Goal: Book appointment/travel/reservation

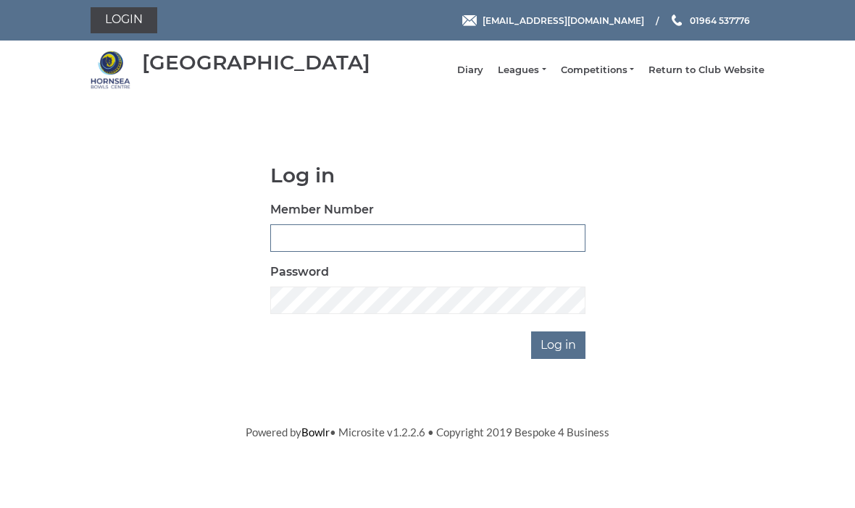
click at [296, 236] on input "Member Number" at bounding box center [427, 239] width 315 height 28
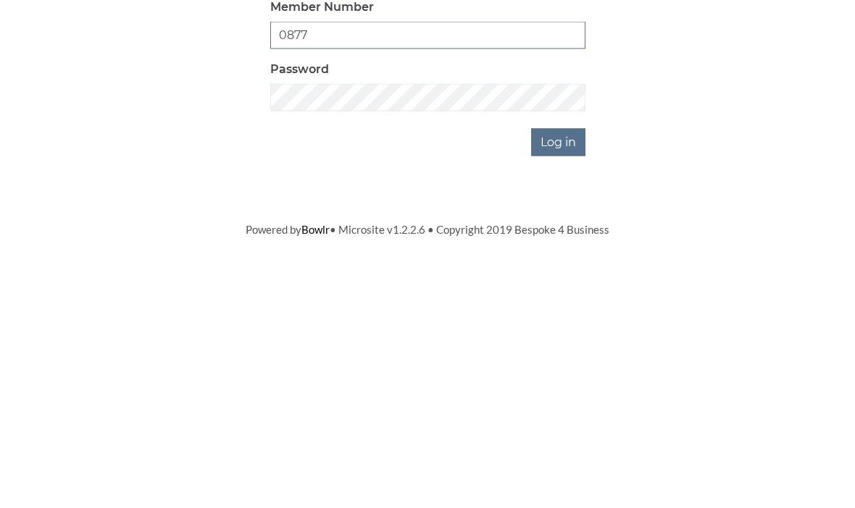
type input "0877"
click at [577, 332] on input "Log in" at bounding box center [558, 346] width 54 height 28
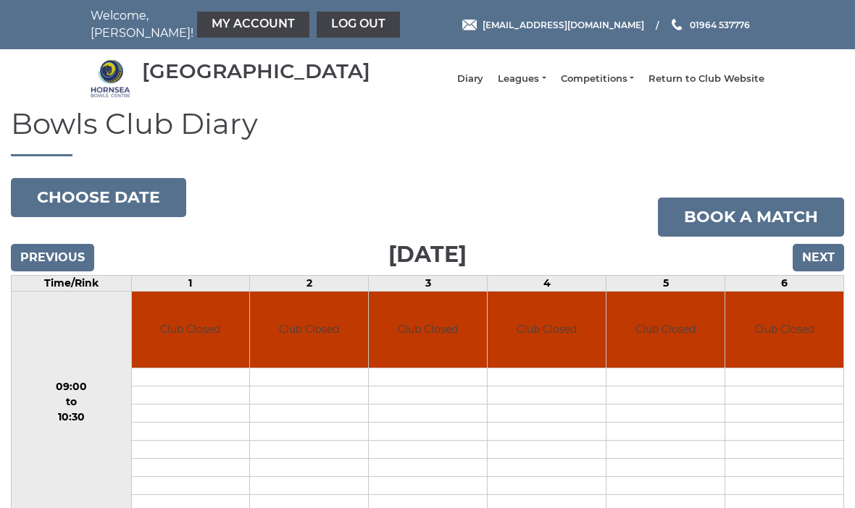
click at [818, 261] on input "Next" at bounding box center [817, 258] width 51 height 28
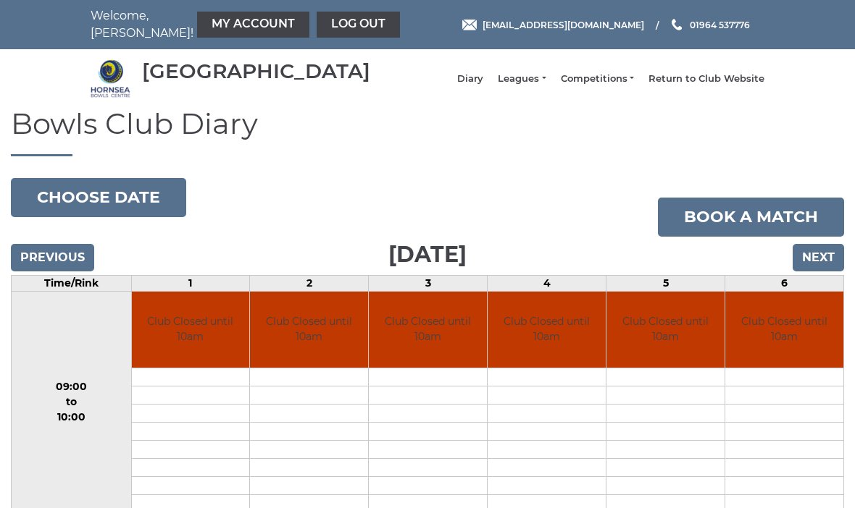
click at [821, 270] on input "Next" at bounding box center [817, 258] width 51 height 28
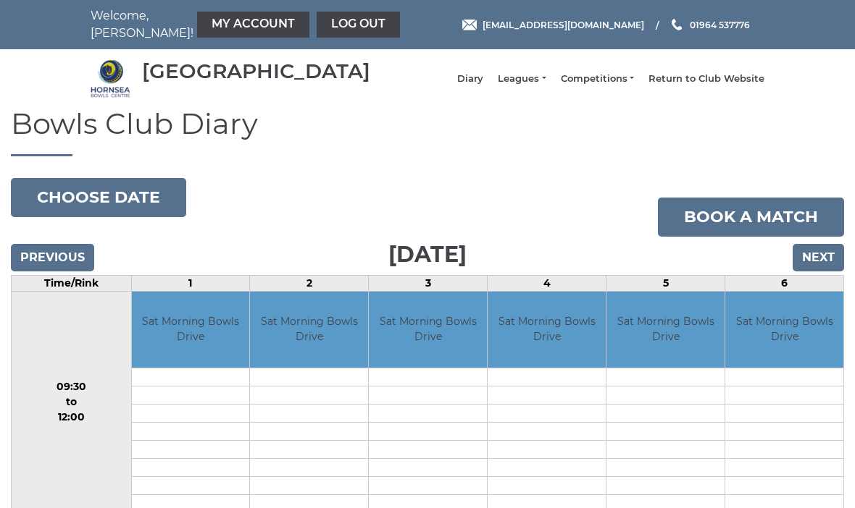
click at [831, 265] on input "Next" at bounding box center [817, 258] width 51 height 28
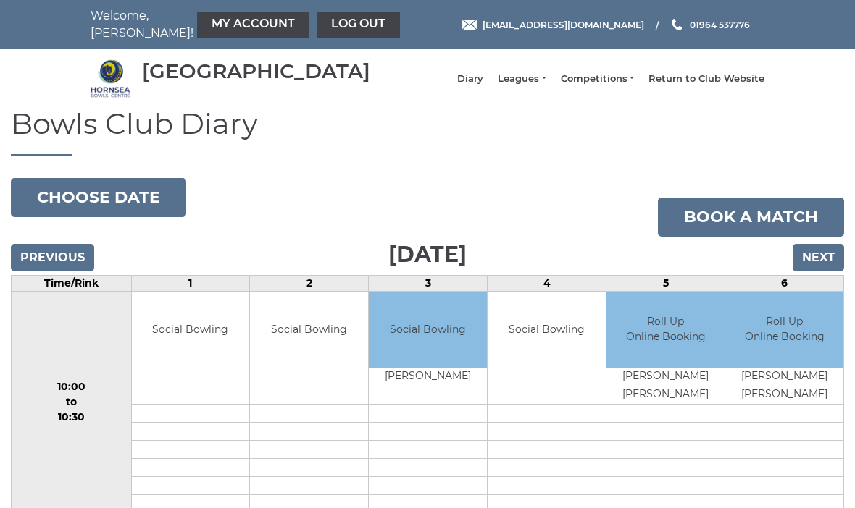
click at [830, 265] on input "Next" at bounding box center [817, 258] width 51 height 28
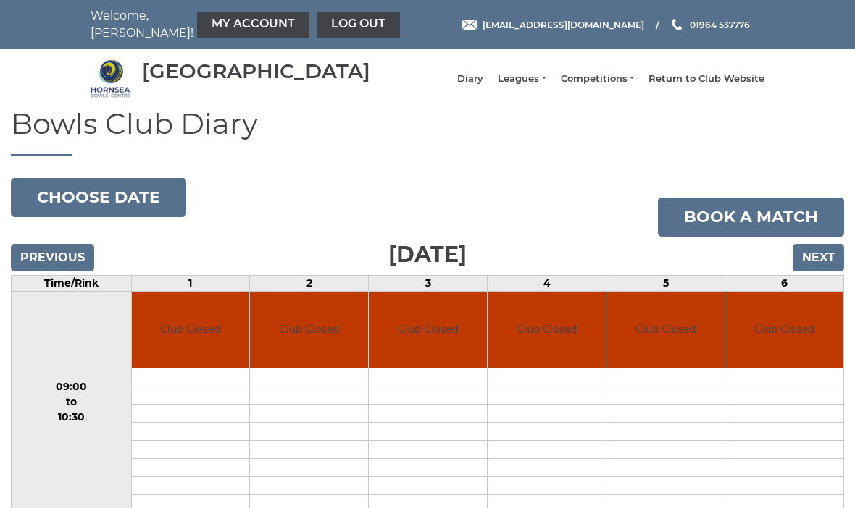
click at [828, 270] on input "Next" at bounding box center [817, 258] width 51 height 28
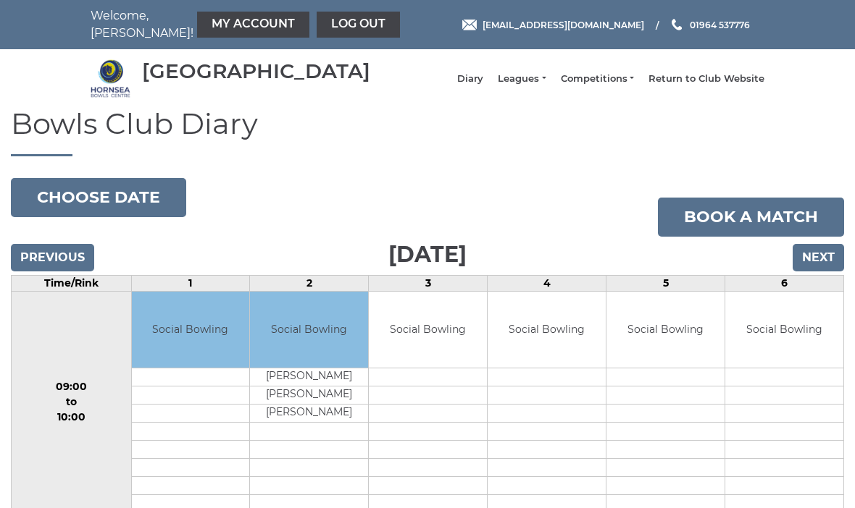
click at [86, 265] on input "Previous" at bounding box center [52, 258] width 83 height 28
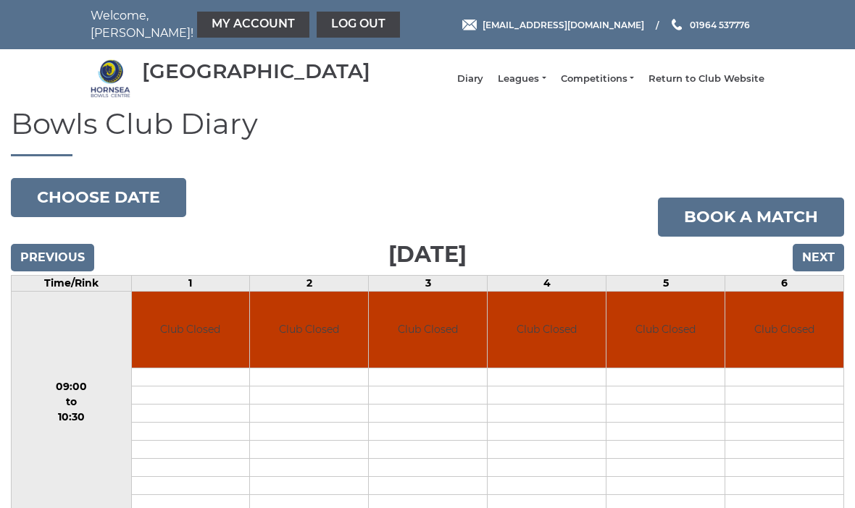
click at [80, 265] on input "Previous" at bounding box center [52, 258] width 83 height 28
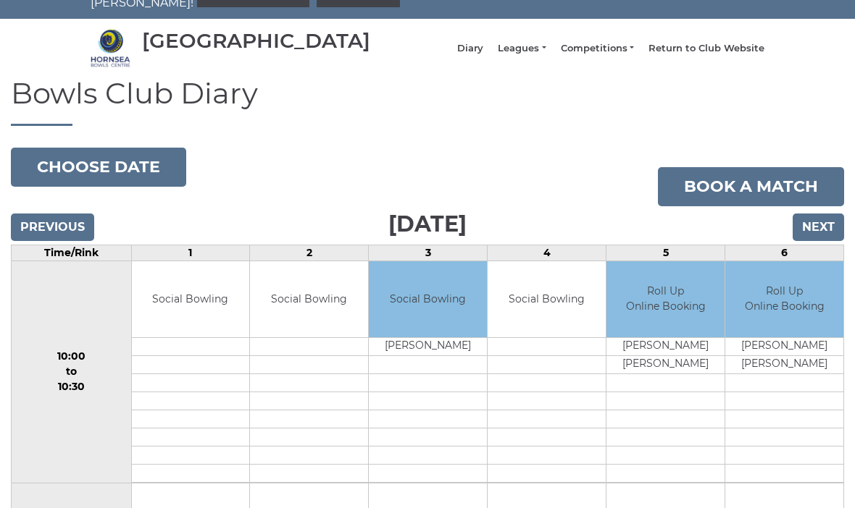
scroll to position [30, 0]
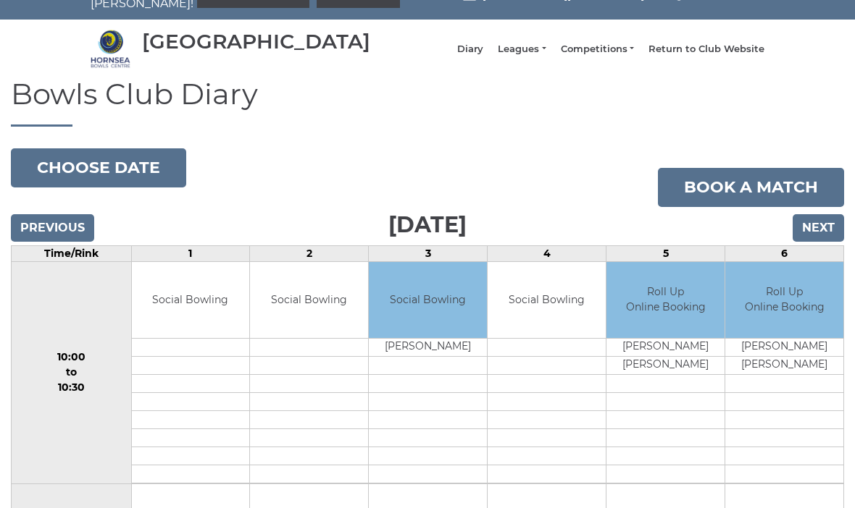
click at [77, 235] on input "Previous" at bounding box center [52, 228] width 83 height 28
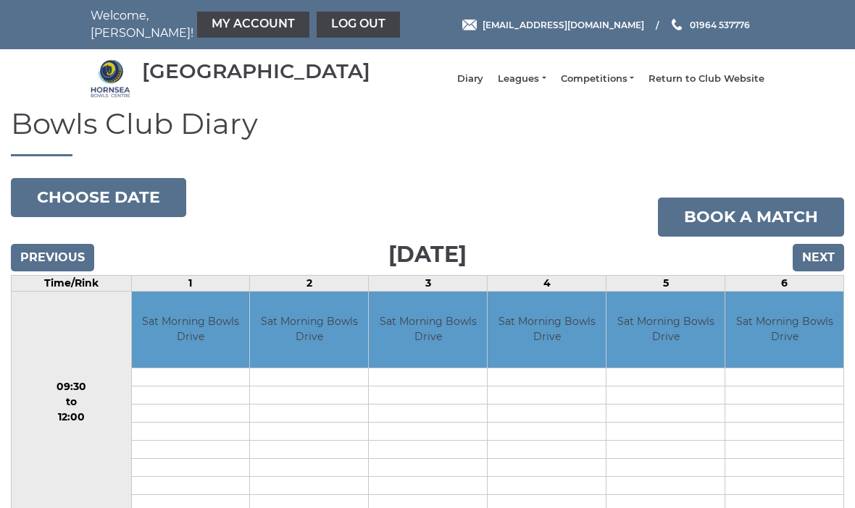
click at [75, 262] on input "Previous" at bounding box center [52, 258] width 83 height 28
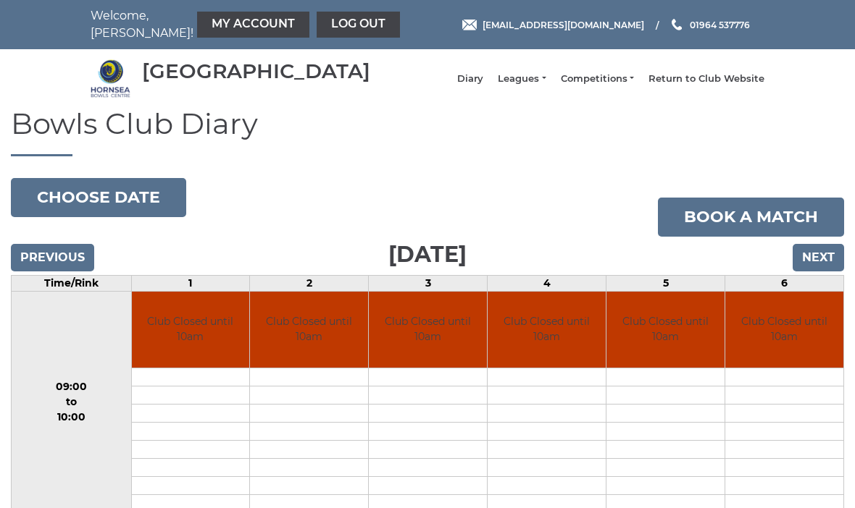
click at [72, 267] on input "Previous" at bounding box center [52, 258] width 83 height 28
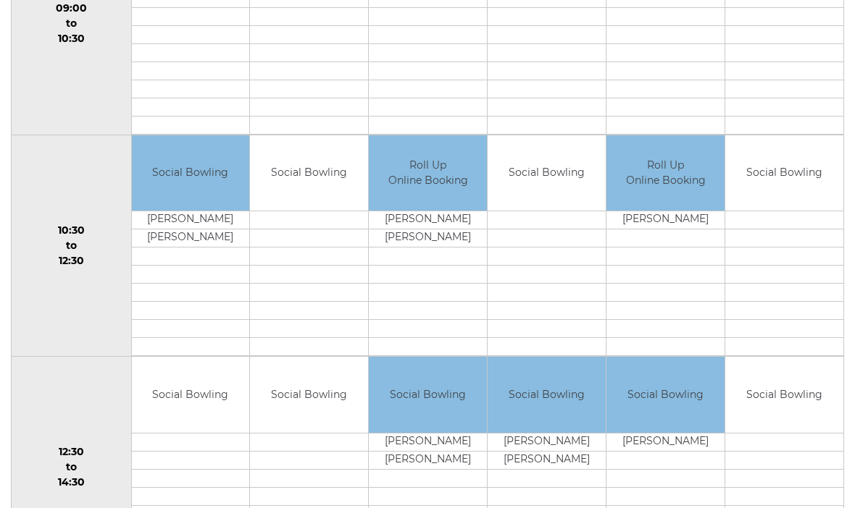
scroll to position [379, 0]
click at [639, 76] on td at bounding box center [665, 70] width 118 height 18
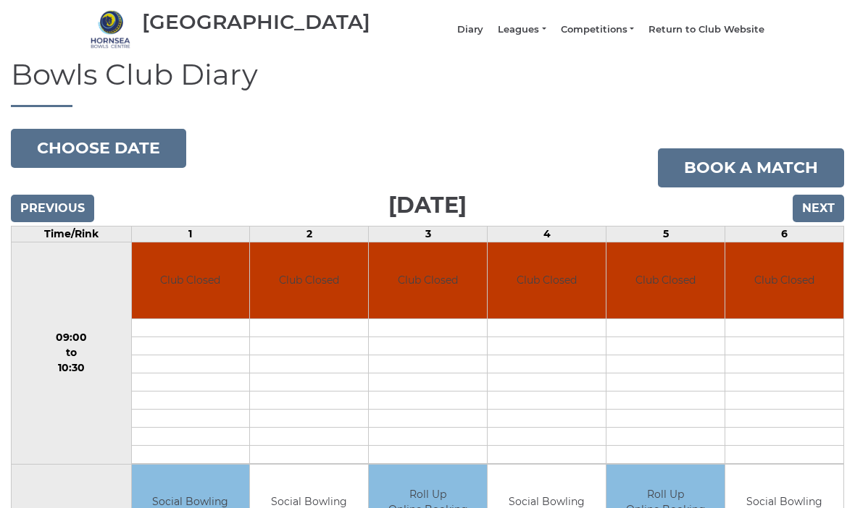
scroll to position [0, 0]
